Goal: Transaction & Acquisition: Purchase product/service

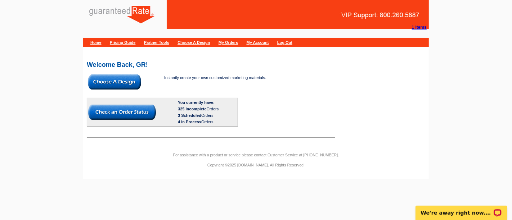
click at [123, 83] on img at bounding box center [114, 81] width 53 height 15
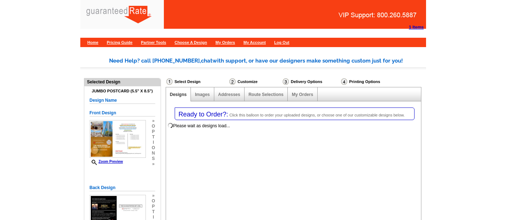
select select "1"
select select "2"
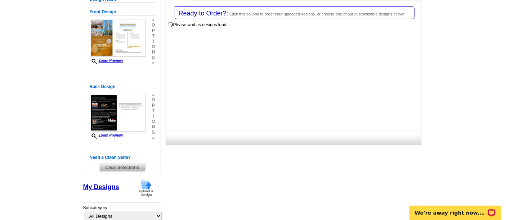
scroll to position [101, 0]
click at [126, 166] on span "Clear Selections" at bounding box center [122, 168] width 46 height 9
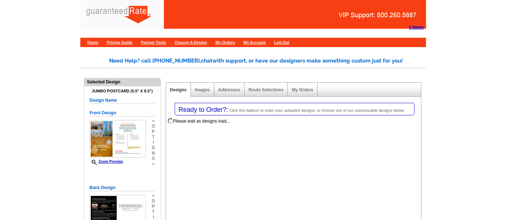
select select "1"
select select "2"
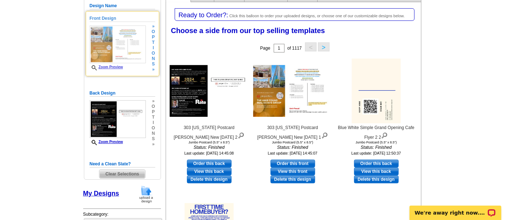
scroll to position [94, 0]
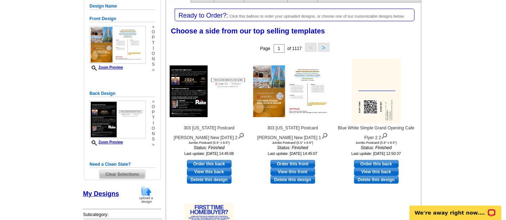
click at [124, 176] on span "Clear Selections" at bounding box center [122, 174] width 46 height 9
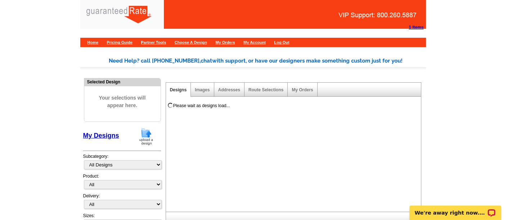
click at [150, 135] on img at bounding box center [146, 136] width 19 height 18
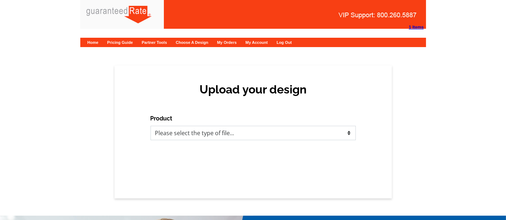
click at [182, 127] on select "Please select the type of file... Postcards Calendars Business Cards Letters an…" at bounding box center [252, 133] width 205 height 14
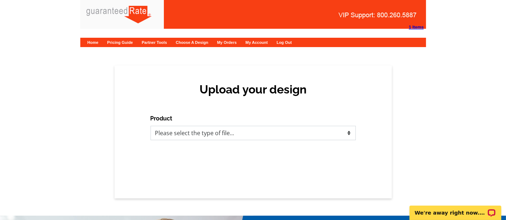
select select "1"
click at [150, 126] on select "Please select the type of file... Postcards Calendars Business Cards Letters an…" at bounding box center [252, 133] width 205 height 14
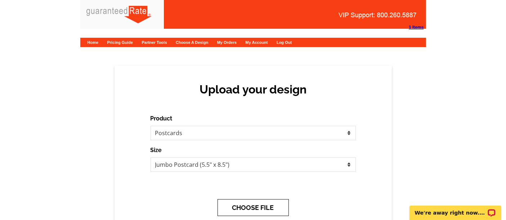
click at [253, 205] on button "CHOOSE FILE" at bounding box center [252, 207] width 71 height 17
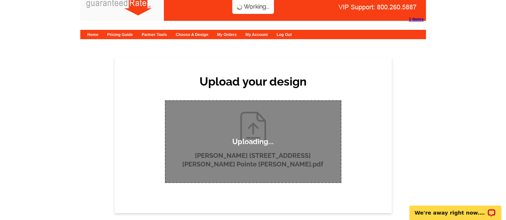
scroll to position [8, 0]
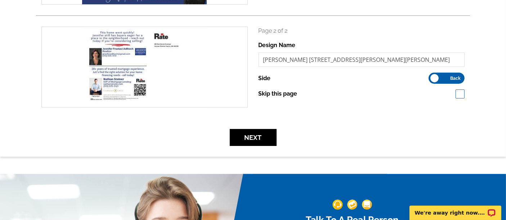
scroll to position [200, 0]
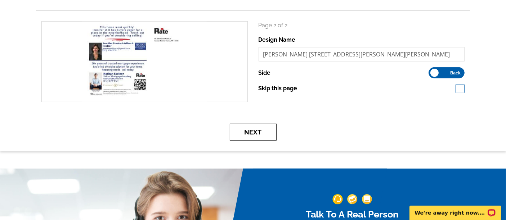
click at [256, 134] on button "Next" at bounding box center [253, 132] width 47 height 17
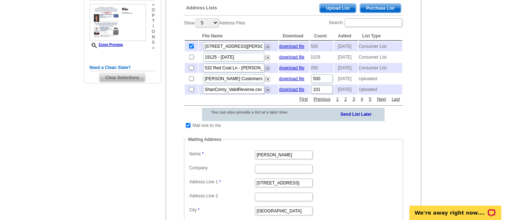
scroll to position [166, 0]
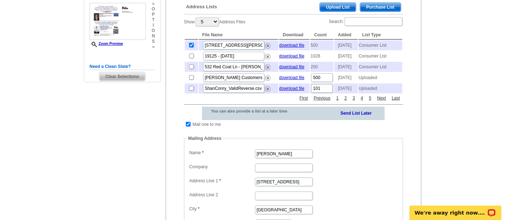
click at [345, 7] on span "Upload List" at bounding box center [338, 7] width 36 height 9
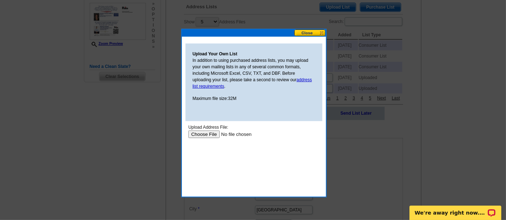
scroll to position [0, 0]
click at [206, 137] on body "Upload Address File: Upload" at bounding box center [253, 156] width 131 height 65
click at [202, 132] on input "file" at bounding box center [233, 134] width 91 height 8
type input "C:\fakepath\Carolyn Steiner List + Adlhoch.xlsx"
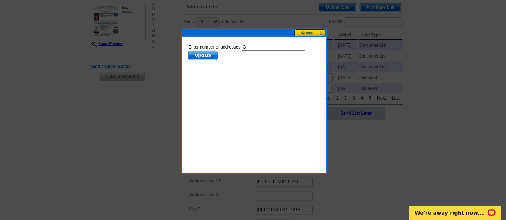
click at [258, 47] on input "3" at bounding box center [273, 47] width 64 height 8
type input "1"
type input "2"
click at [201, 51] on span "Update" at bounding box center [202, 55] width 28 height 9
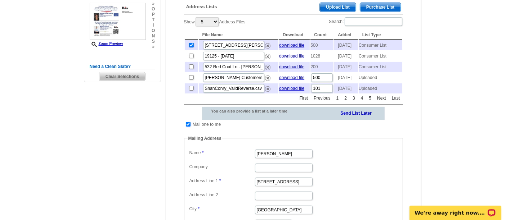
click at [186, 127] on input "checkbox" at bounding box center [188, 124] width 5 height 5
checkbox input "false"
click at [189, 127] on input "checkbox" at bounding box center [188, 124] width 5 height 5
checkbox input "false"
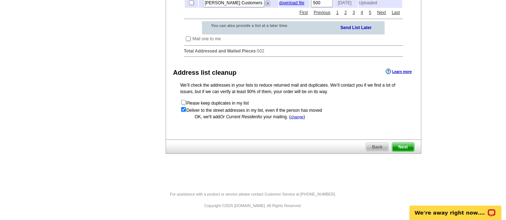
scroll to position [259, 0]
click at [401, 146] on span "Next" at bounding box center [403, 147] width 22 height 9
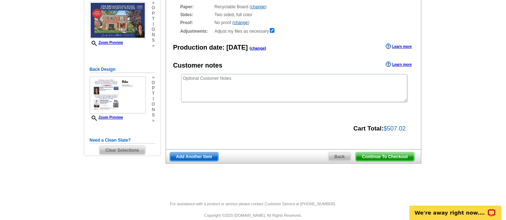
scroll to position [91, 0]
click at [397, 160] on span "Continue To Checkout" at bounding box center [385, 157] width 58 height 9
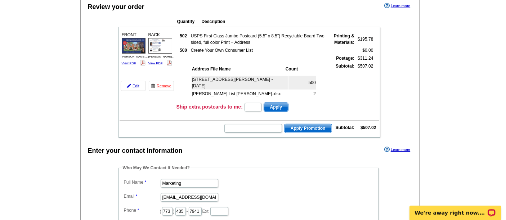
scroll to position [70, 0]
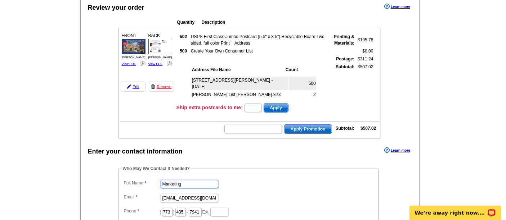
click at [201, 180] on input "Marketing" at bounding box center [189, 184] width 58 height 9
click at [177, 180] on input "[PERSON_NAME]" at bounding box center [189, 184] width 58 height 9
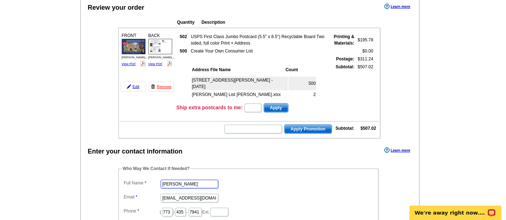
click at [177, 180] on input "[PERSON_NAME]" at bounding box center [189, 184] width 58 height 9
type input "[PERSON_NAME]"
click at [175, 194] on input "[EMAIL_ADDRESS][DOMAIN_NAME]" at bounding box center [189, 198] width 58 height 9
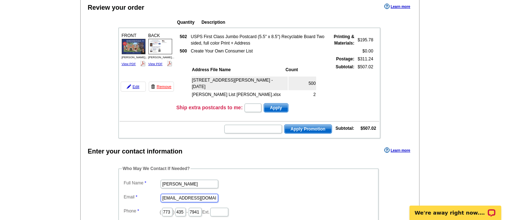
click at [175, 194] on input "[EMAIL_ADDRESS][DOMAIN_NAME]" at bounding box center [189, 198] width 58 height 9
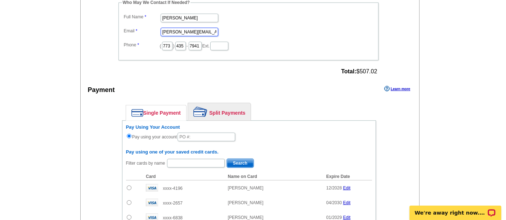
scroll to position [236, 0]
type input "[PERSON_NAME][EMAIL_ADDRESS][PERSON_NAME][DOMAIN_NAME]"
click at [207, 107] on img at bounding box center [200, 112] width 14 height 10
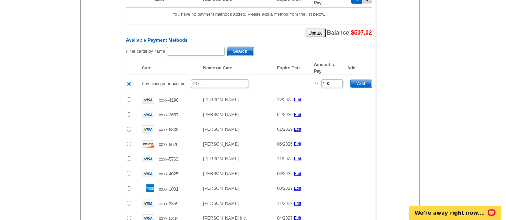
scroll to position [395, 0]
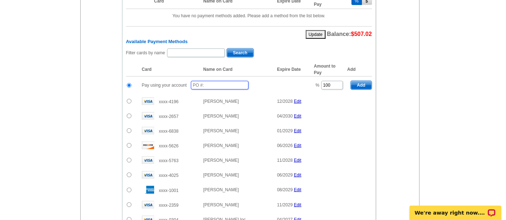
click at [207, 81] on input "text" at bounding box center [220, 85] width 58 height 9
type input "09242025_845_sb"
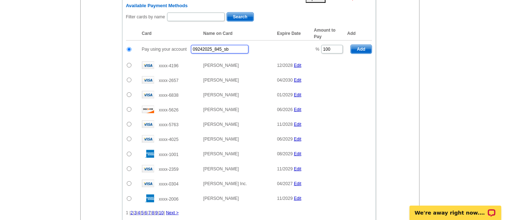
scroll to position [430, 0]
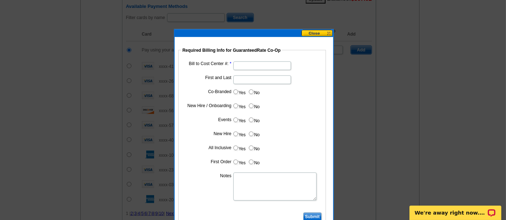
click at [253, 64] on input "Bill to Cost Center #:" at bounding box center [262, 66] width 58 height 9
type input "1426"
type input "Nathan Steiner"
click at [235, 91] on input "Yes" at bounding box center [235, 92] width 5 height 5
radio input "true"
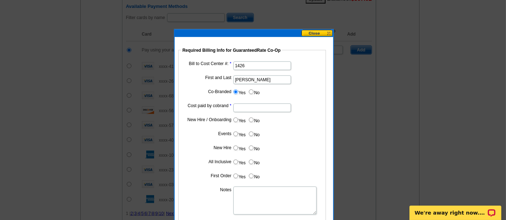
click at [262, 107] on input "Cost paid by cobrand" at bounding box center [262, 108] width 58 height 9
click at [245, 104] on input "Cost paid by cobrand" at bounding box center [262, 108] width 58 height 9
type input "40"
click at [253, 122] on label "No" at bounding box center [254, 120] width 12 height 8
click at [253, 122] on input "No" at bounding box center [251, 120] width 5 height 5
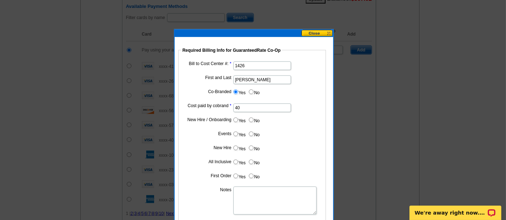
radio input "true"
click at [253, 133] on label "No" at bounding box center [254, 134] width 12 height 8
click at [253, 133] on input "No" at bounding box center [251, 134] width 5 height 5
radio input "true"
click at [245, 104] on input "40" at bounding box center [262, 108] width 58 height 9
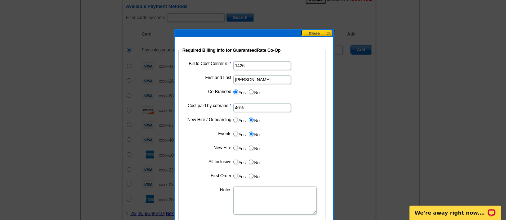
type input "40%"
click at [250, 146] on input "No" at bounding box center [251, 148] width 5 height 5
radio input "true"
click at [252, 160] on input "No" at bounding box center [251, 162] width 5 height 5
radio input "true"
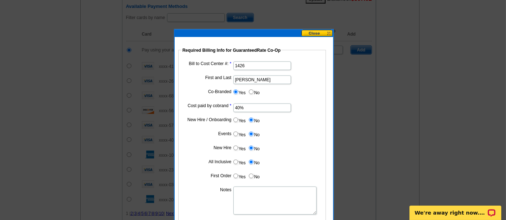
click at [250, 177] on label "No" at bounding box center [254, 176] width 12 height 8
click at [250, 177] on input "No" at bounding box center [251, 176] width 5 height 5
radio input "true"
click at [250, 193] on textarea "Notes" at bounding box center [274, 201] width 83 height 28
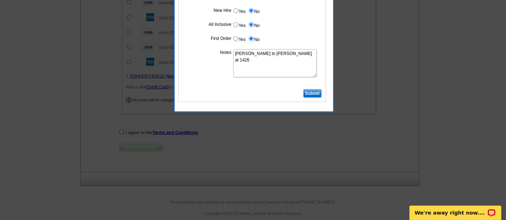
type textarea "Bill to Nathan Steiner at 1426"
click at [310, 93] on input "Submit" at bounding box center [312, 93] width 18 height 9
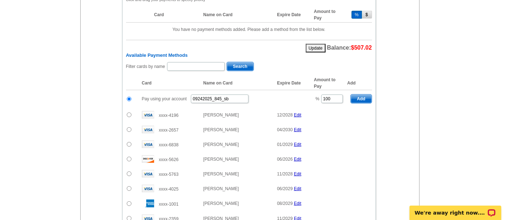
scroll to position [383, 0]
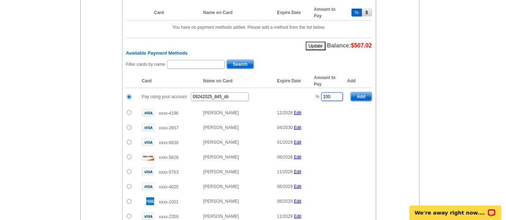
click at [330, 92] on input "100" at bounding box center [332, 96] width 22 height 9
click at [365, 92] on span "Add" at bounding box center [360, 96] width 21 height 9
type input "100"
radio input "false"
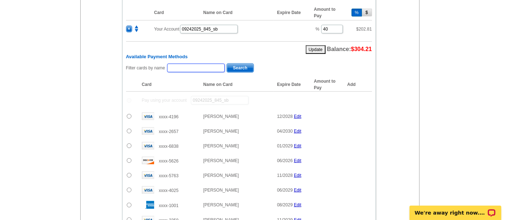
click at [194, 64] on input "text" at bounding box center [196, 68] width 58 height 9
type input "j"
type input "adl"
click at [231, 64] on span "Search" at bounding box center [240, 68] width 27 height 9
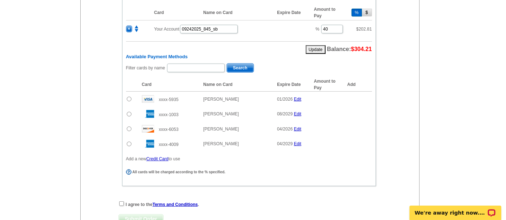
click at [127, 112] on input "radio" at bounding box center [129, 114] width 5 height 5
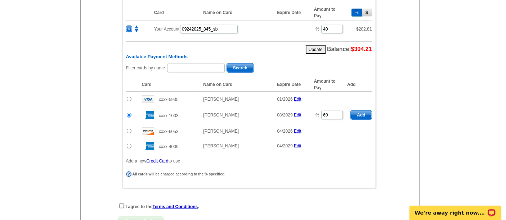
click at [359, 111] on span "Add" at bounding box center [360, 115] width 21 height 9
radio input "false"
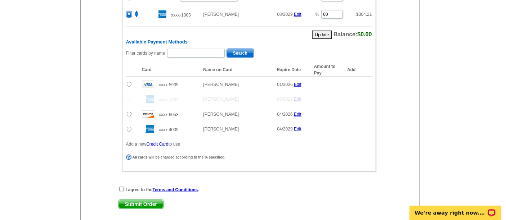
scroll to position [415, 0]
click at [121, 187] on input "checkbox" at bounding box center [121, 189] width 5 height 5
checkbox input "true"
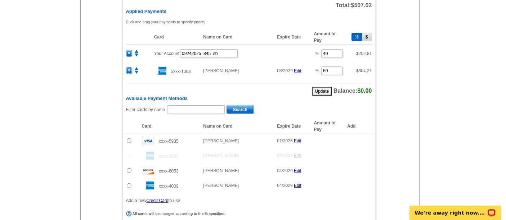
scroll to position [471, 0]
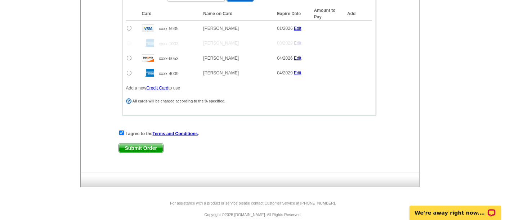
click at [143, 144] on span "Submit Order" at bounding box center [141, 148] width 44 height 9
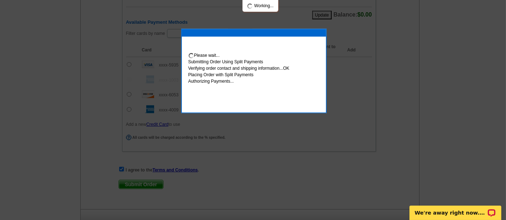
scroll to position [508, 0]
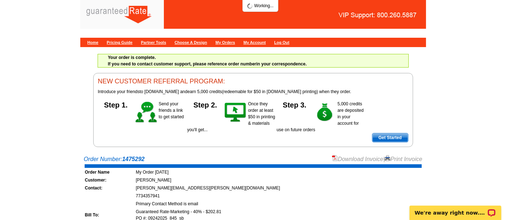
scroll to position [76, 0]
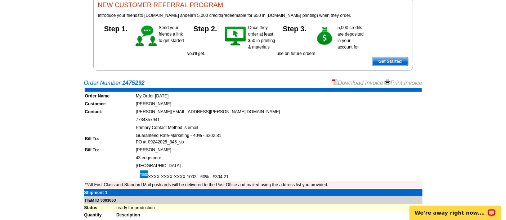
click at [354, 80] on link "Download Invoice" at bounding box center [357, 83] width 51 height 6
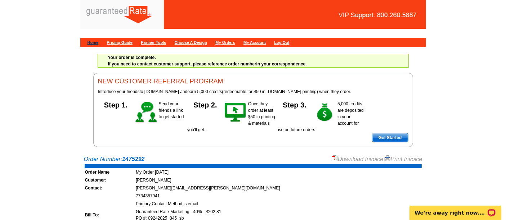
click at [90, 43] on link "Home" at bounding box center [92, 42] width 11 height 4
